Goal: Information Seeking & Learning: Learn about a topic

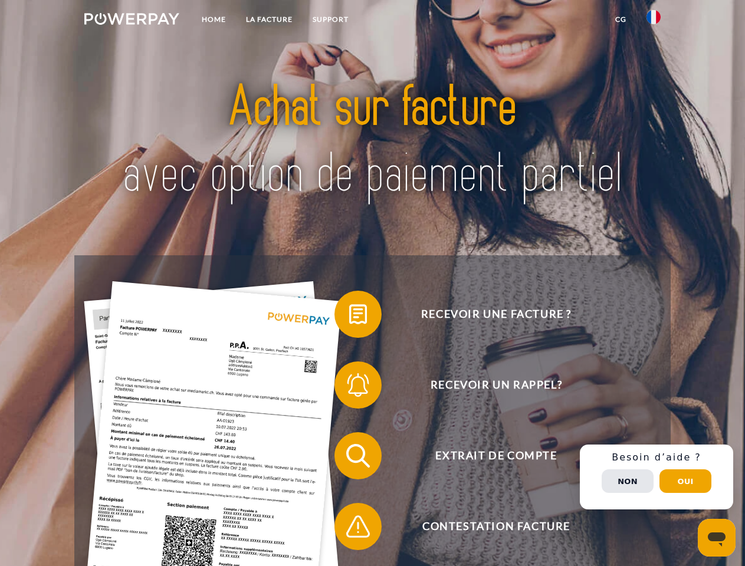
click at [132, 21] on img at bounding box center [131, 19] width 95 height 12
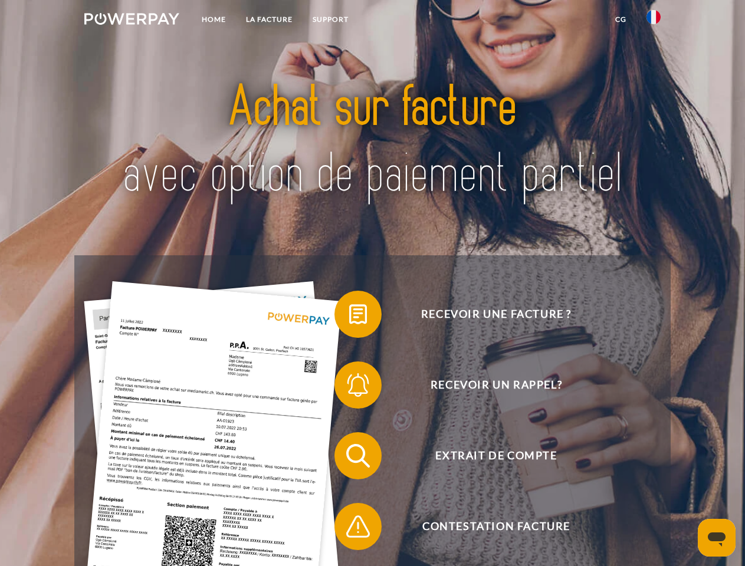
click at [653, 21] on img at bounding box center [653, 17] width 14 height 14
click at [620, 19] on link "CG" at bounding box center [620, 19] width 31 height 21
click at [349, 317] on span at bounding box center [340, 314] width 59 height 59
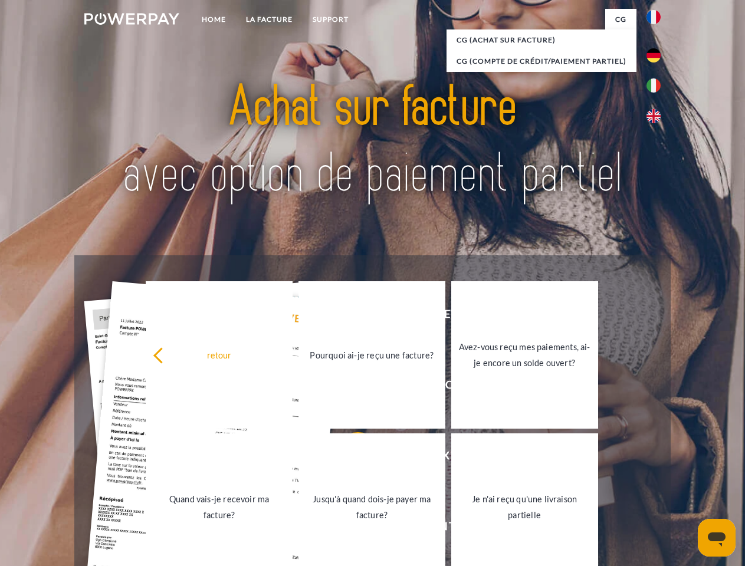
click at [349, 387] on link "Pourquoi ai-je reçu une facture?" at bounding box center [371, 354] width 147 height 147
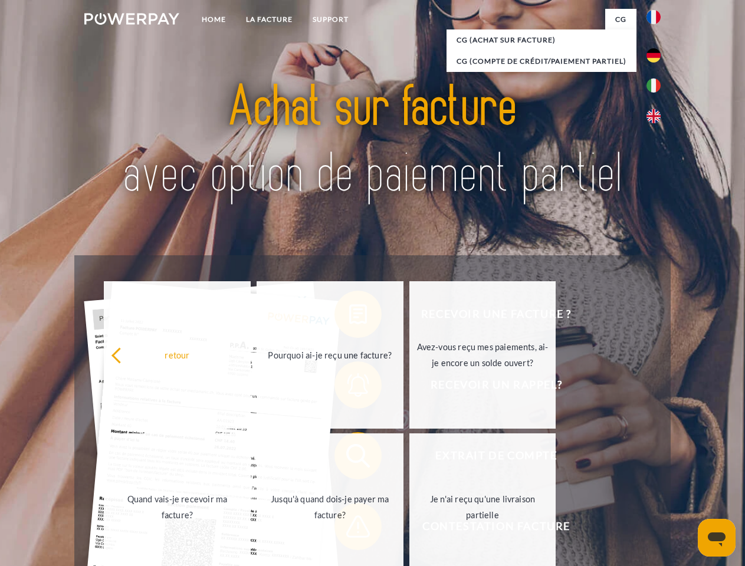
click at [349, 458] on span at bounding box center [340, 455] width 59 height 59
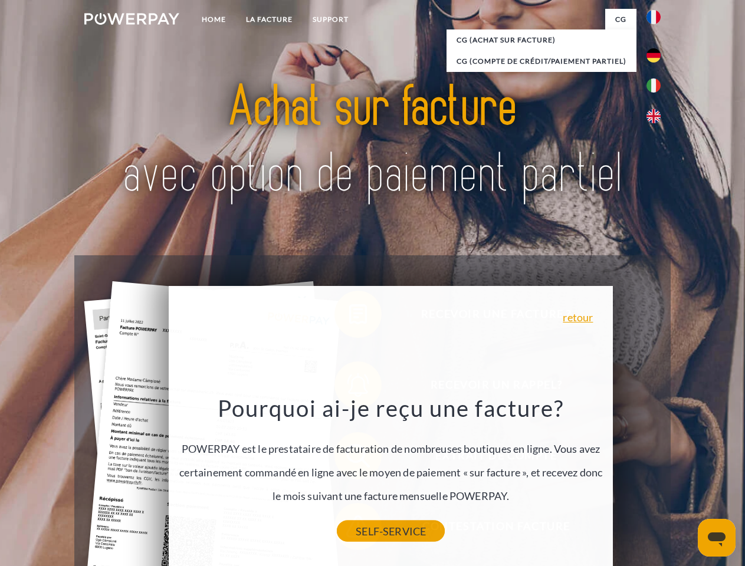
click at [349, 529] on link "SELF-SERVICE" at bounding box center [391, 531] width 108 height 21
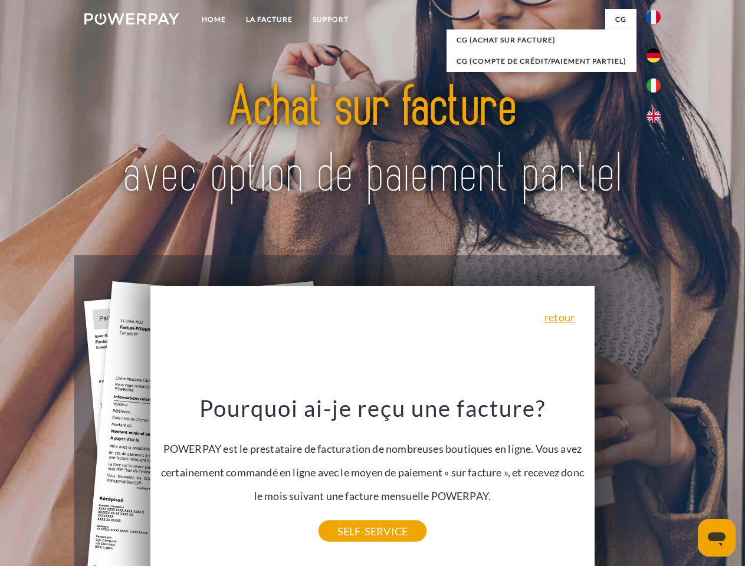
click at [656, 477] on div "Recevoir une facture ? Recevoir un rappel? Extrait de compte retour" at bounding box center [372, 491] width 596 height 472
click at [627, 479] on span "Extrait de compte" at bounding box center [495, 455] width 289 height 47
click at [685, 481] on header "Home LA FACTURE Support" at bounding box center [372, 407] width 745 height 814
